Goal: Task Accomplishment & Management: Complete application form

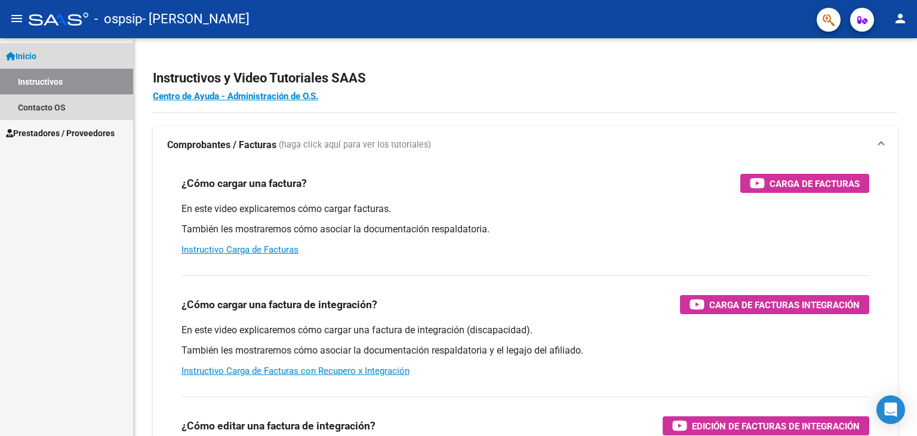
click at [69, 64] on link "Inicio" at bounding box center [66, 56] width 133 height 26
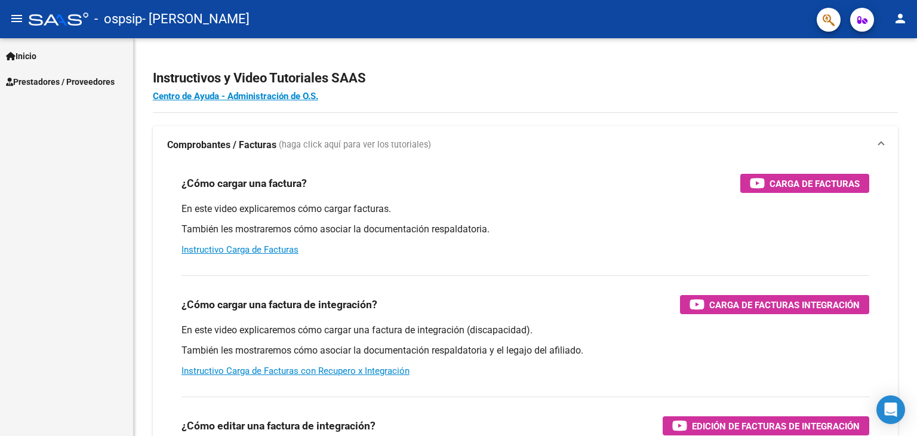
click at [65, 73] on link "Prestadores / Proveedores" at bounding box center [66, 82] width 133 height 26
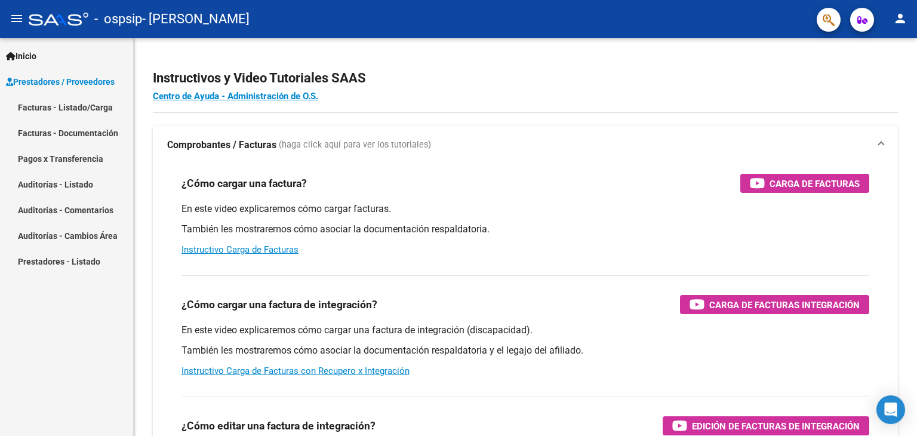
click at [64, 101] on link "Facturas - Listado/Carga" at bounding box center [66, 107] width 133 height 26
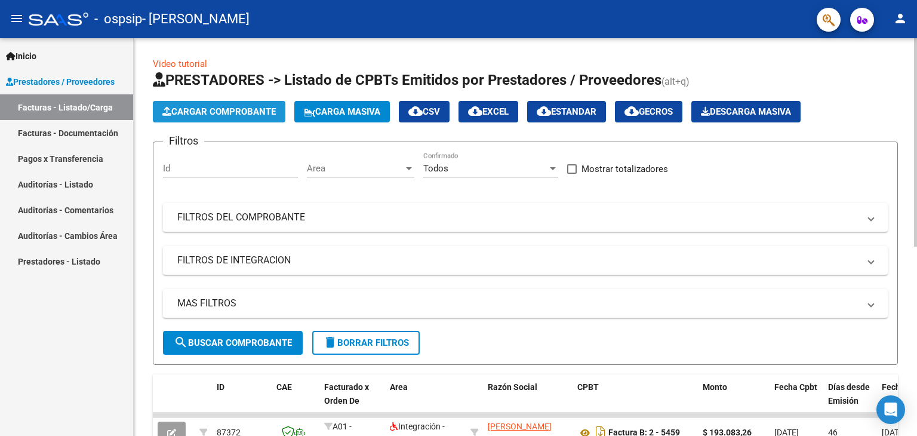
click at [198, 108] on span "Cargar Comprobante" at bounding box center [218, 111] width 113 height 11
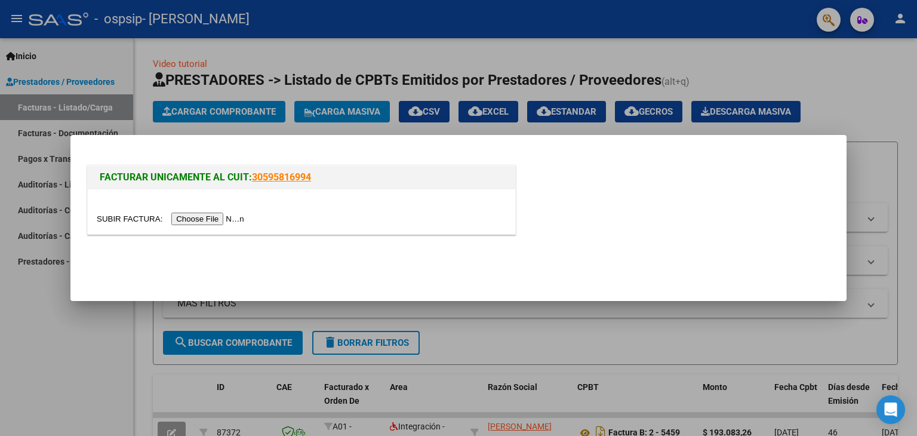
click at [202, 221] on input "file" at bounding box center [172, 218] width 151 height 13
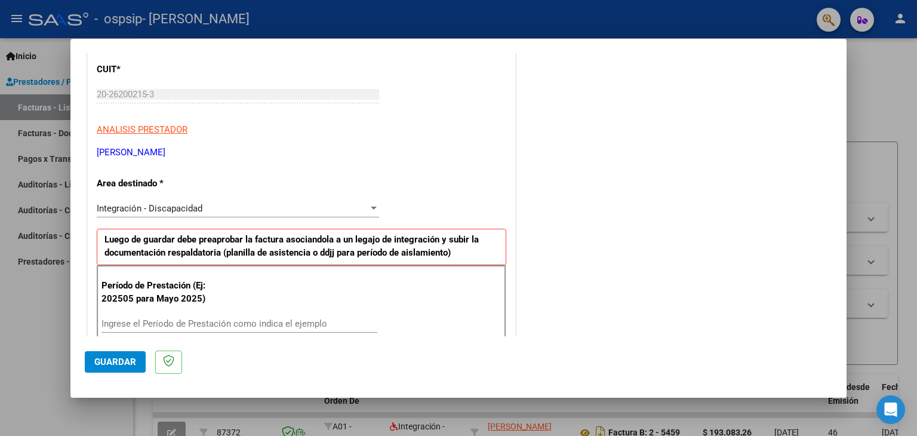
scroll to position [358, 0]
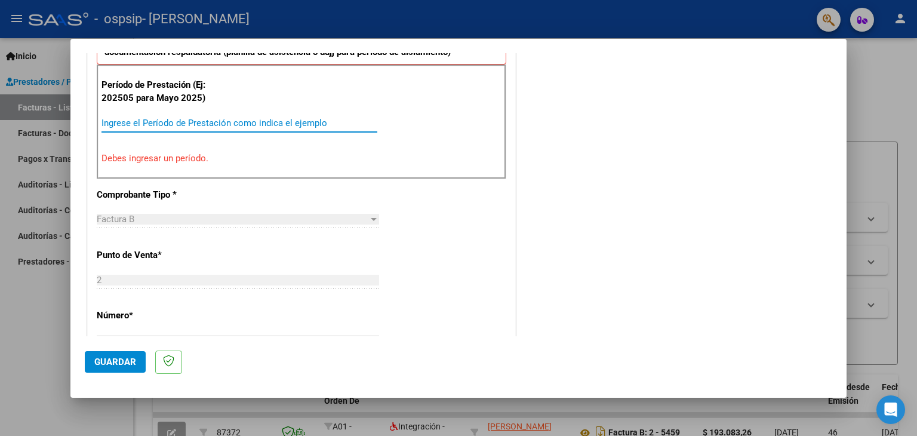
click at [209, 125] on input "Ingrese el Período de Prestación como indica el ejemplo" at bounding box center [239, 123] width 276 height 11
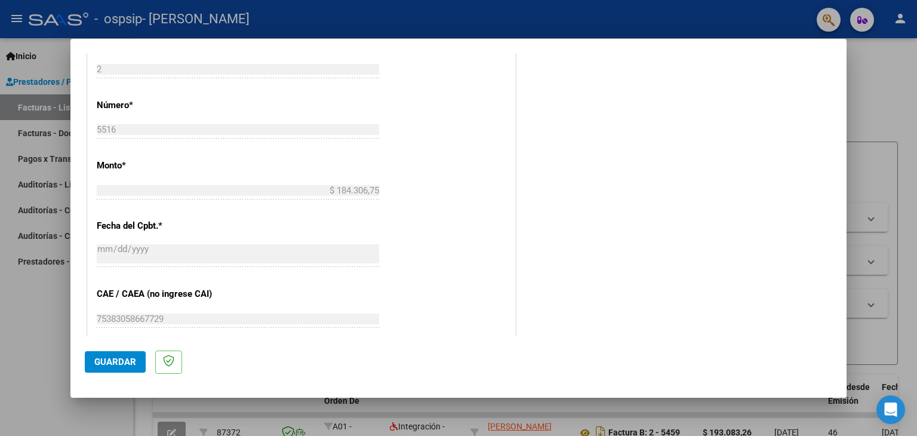
scroll to position [766, 0]
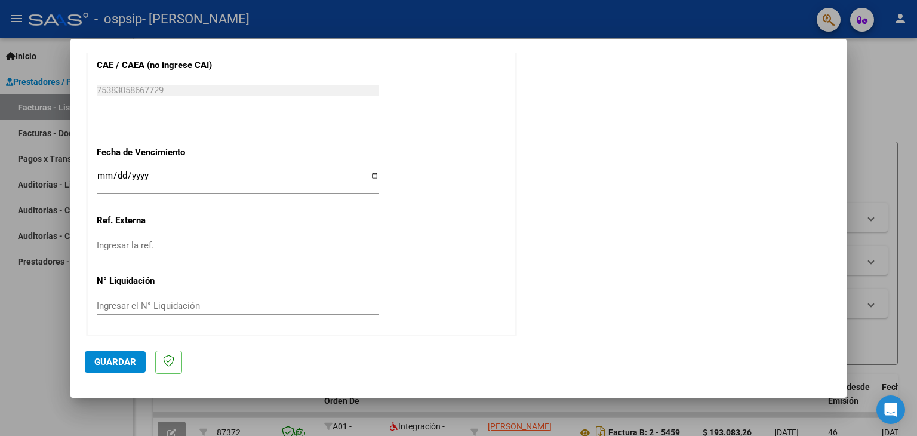
type input "202508"
click at [374, 175] on input "Ingresar la fecha" at bounding box center [238, 180] width 282 height 19
type input "[DATE]"
click at [118, 366] on span "Guardar" at bounding box center [115, 361] width 42 height 11
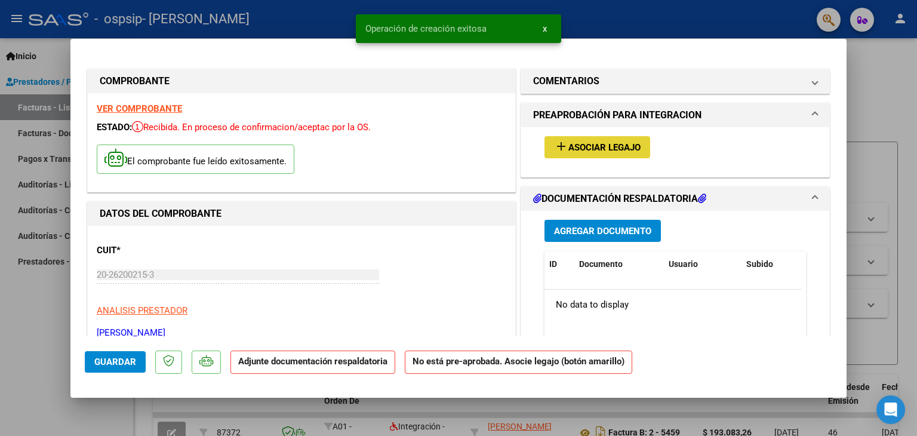
click at [585, 146] on span "Asociar Legajo" at bounding box center [604, 147] width 72 height 11
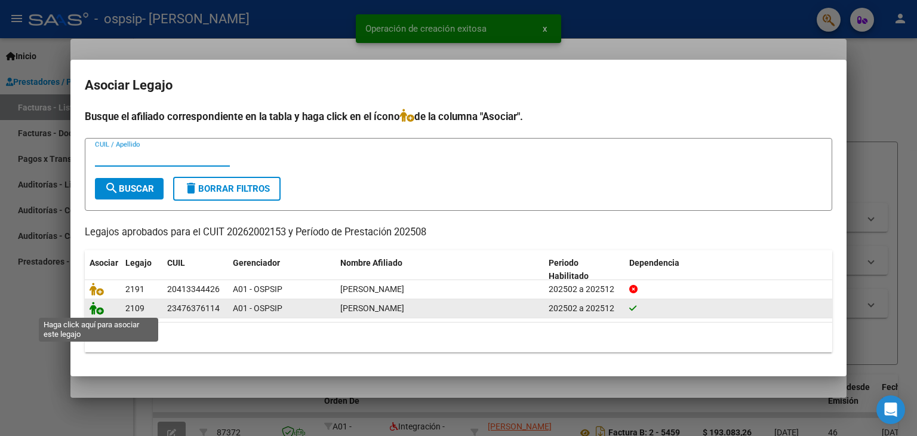
click at [100, 313] on icon at bounding box center [97, 307] width 14 height 13
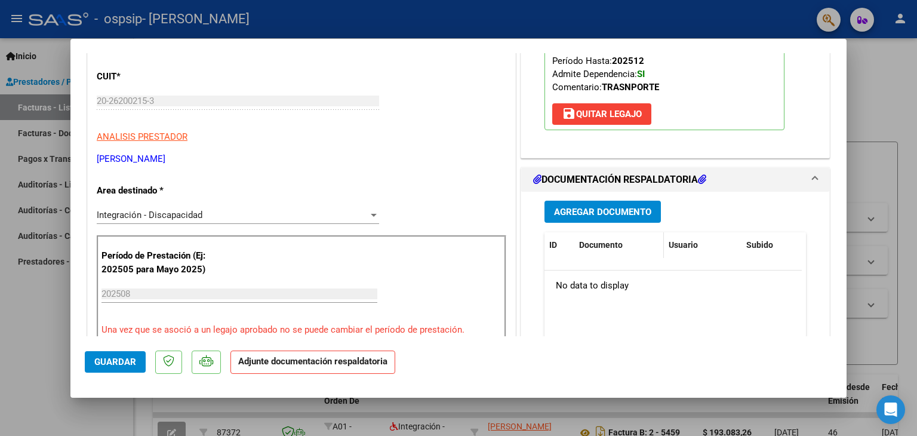
scroll to position [179, 0]
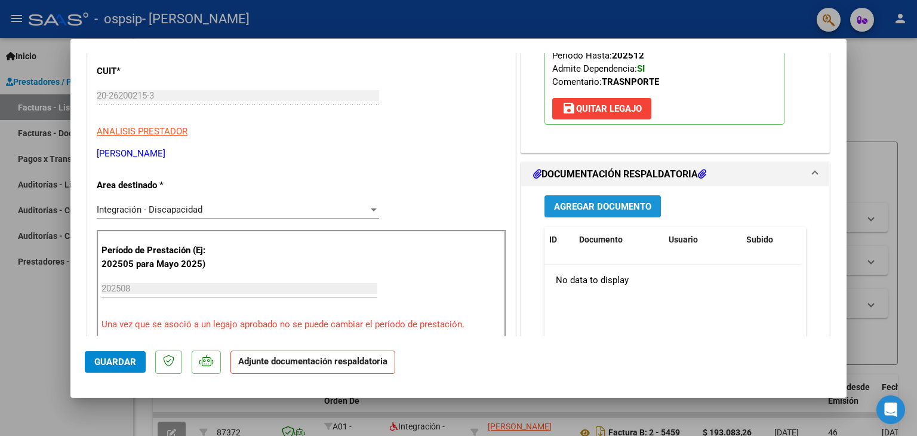
click at [606, 216] on button "Agregar Documento" at bounding box center [602, 206] width 116 height 22
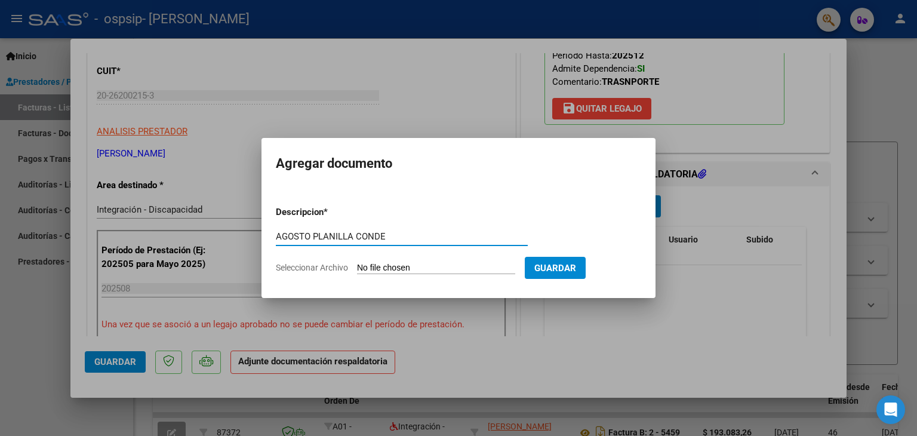
type input "AGOSTO PLANILLA CONDE"
click at [424, 273] on input "Seleccionar Archivo" at bounding box center [436, 268] width 158 height 11
type input "C:\fakepath\CONDE planilla.pdf"
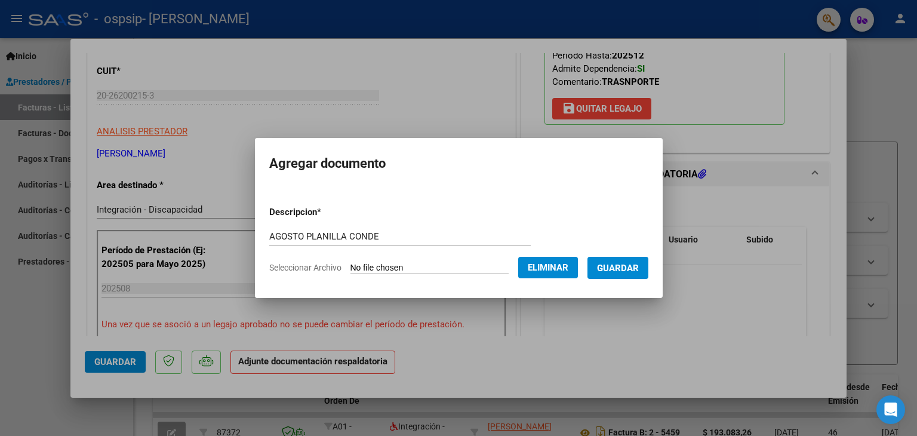
click at [639, 270] on span "Guardar" at bounding box center [618, 268] width 42 height 11
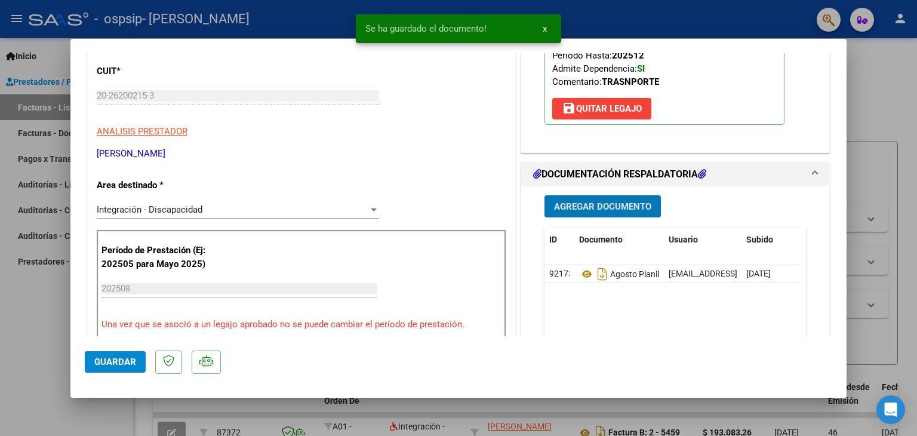
click at [113, 358] on span "Guardar" at bounding box center [115, 361] width 42 height 11
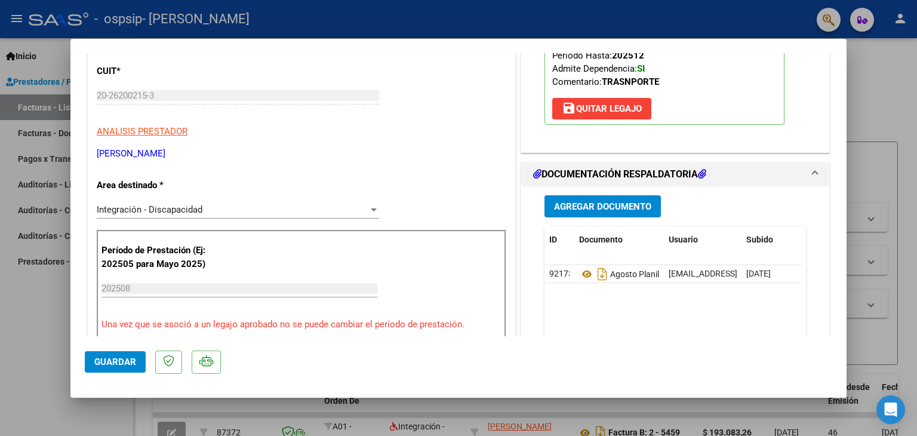
click at [114, 365] on span "Guardar" at bounding box center [115, 361] width 42 height 11
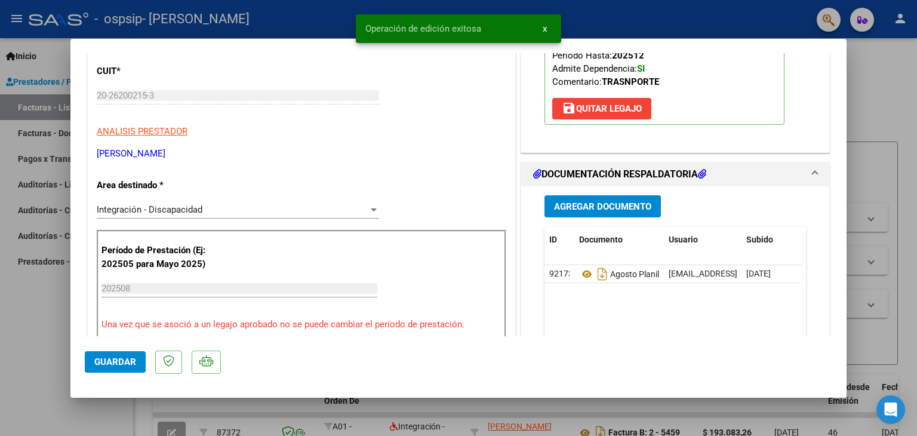
click at [21, 320] on div at bounding box center [458, 218] width 917 height 436
type input "$ 0,00"
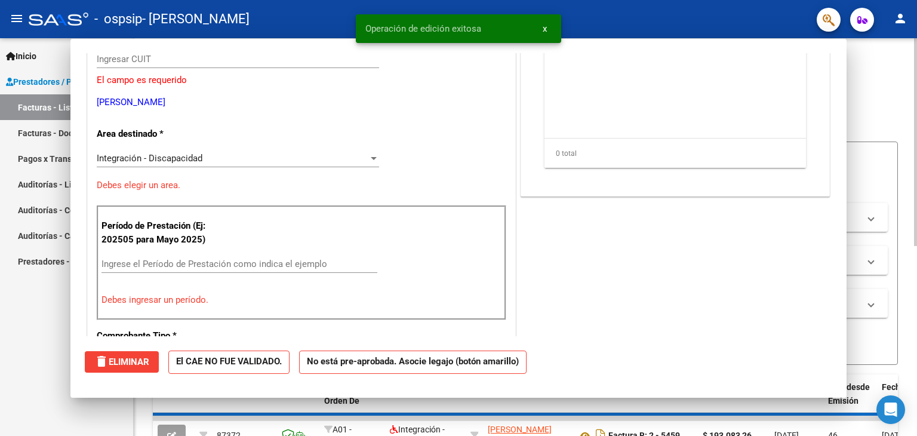
scroll to position [0, 0]
